Goal: Information Seeking & Learning: Learn about a topic

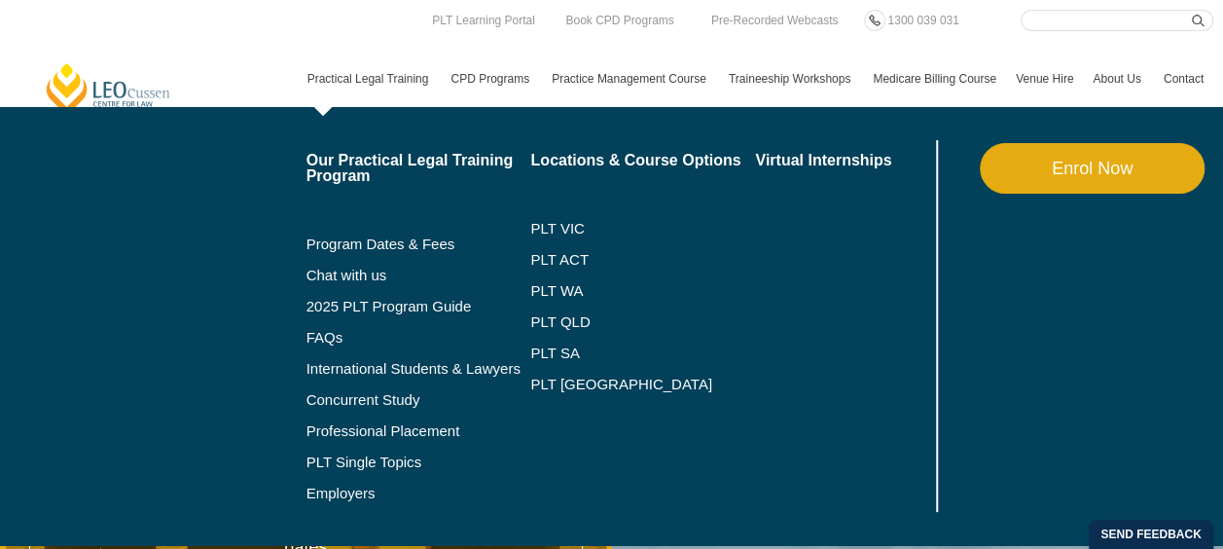
click at [395, 235] on li "Program Dates & Fees" at bounding box center [418, 244] width 225 height 31
click at [530, 224] on link "PLT VIC" at bounding box center [642, 229] width 225 height 16
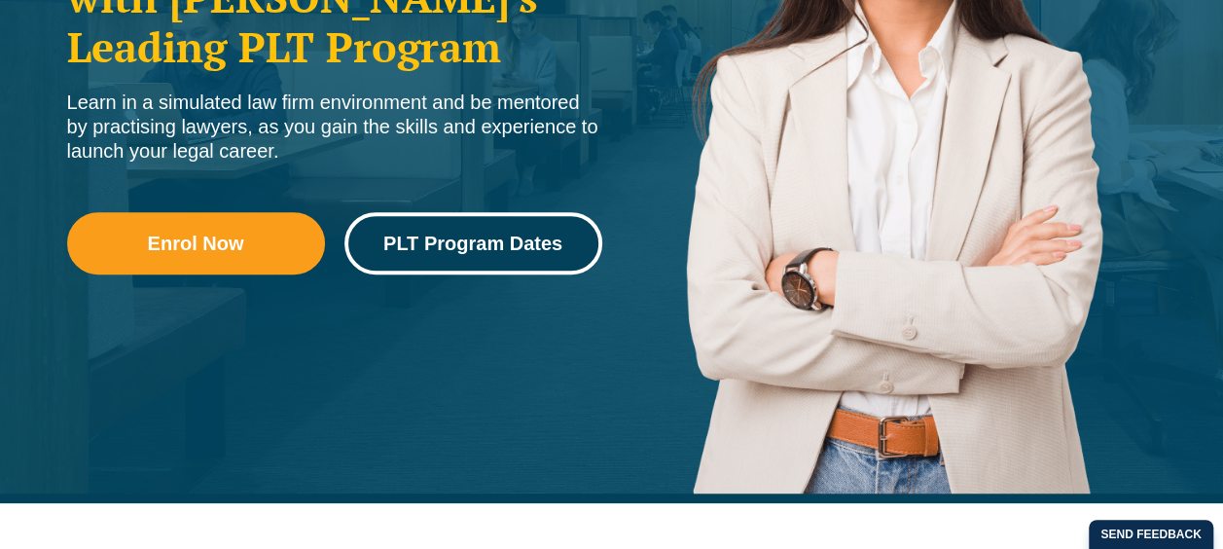
click at [440, 264] on link "PLT Program Dates" at bounding box center [473, 243] width 258 height 62
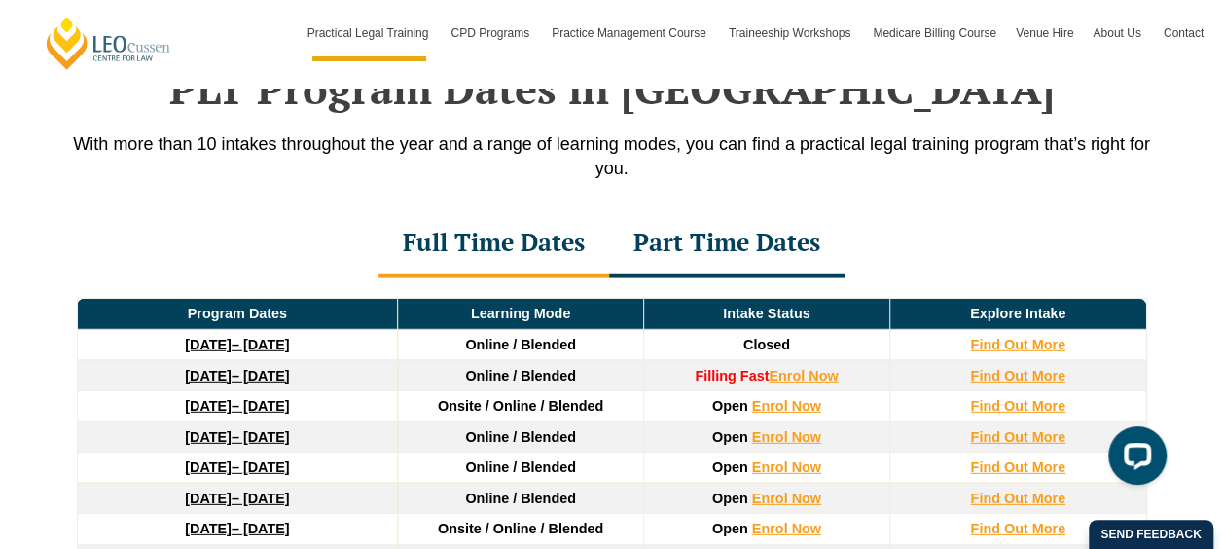
scroll to position [2607, 0]
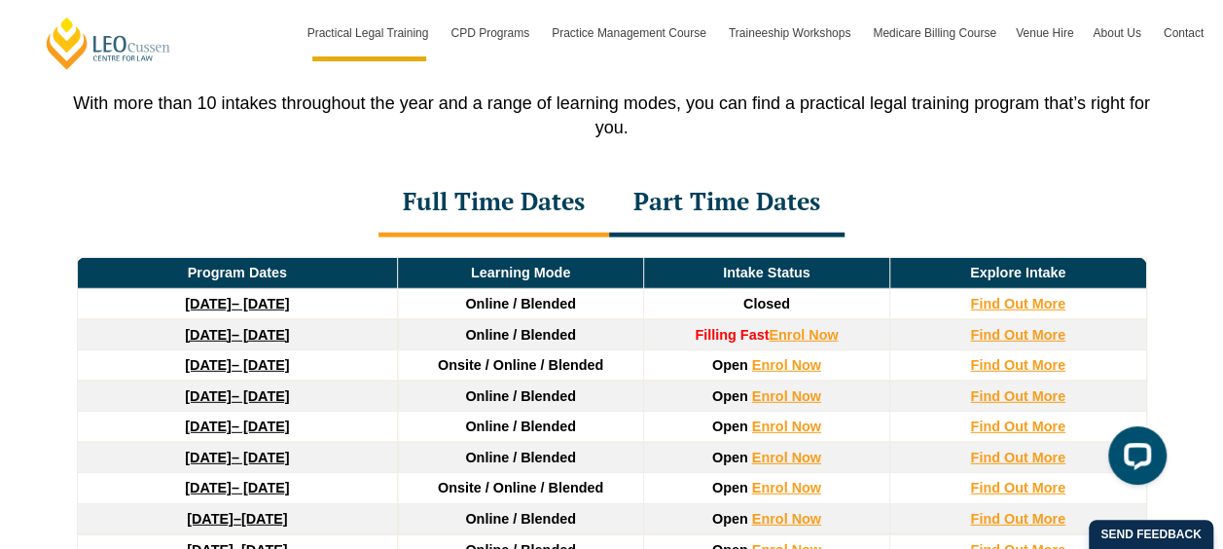
click at [689, 172] on div "Part Time Dates" at bounding box center [726, 203] width 235 height 68
